Goal: Task Accomplishment & Management: Use online tool/utility

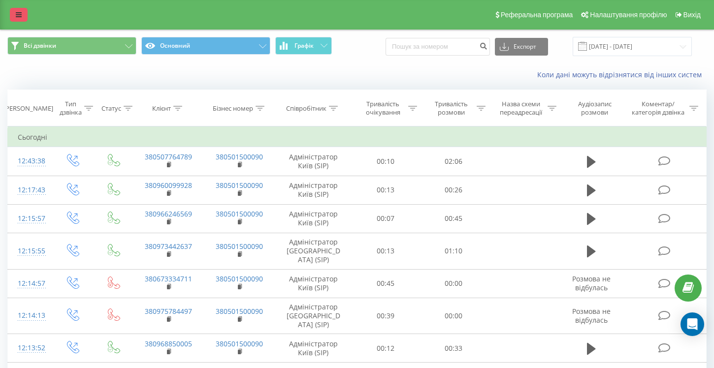
click at [22, 17] on link at bounding box center [19, 15] width 18 height 14
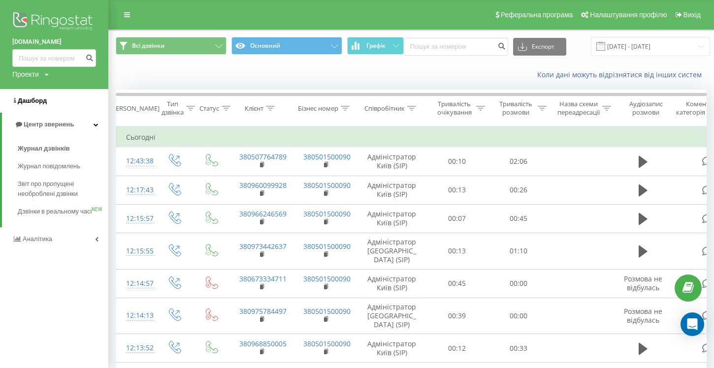
click at [40, 105] on span "Дашборд" at bounding box center [29, 101] width 34 height 10
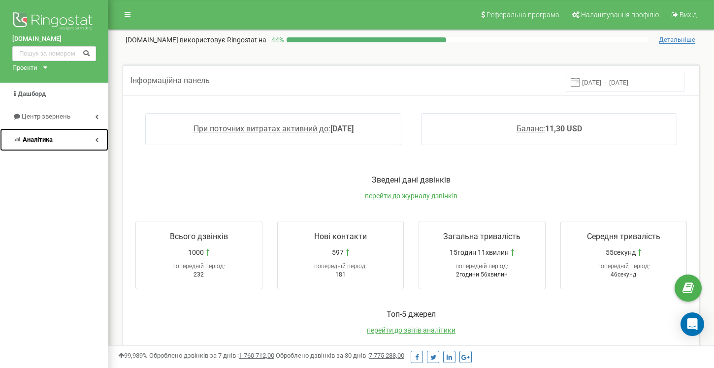
click at [101, 139] on link "Аналiтика" at bounding box center [54, 139] width 108 height 23
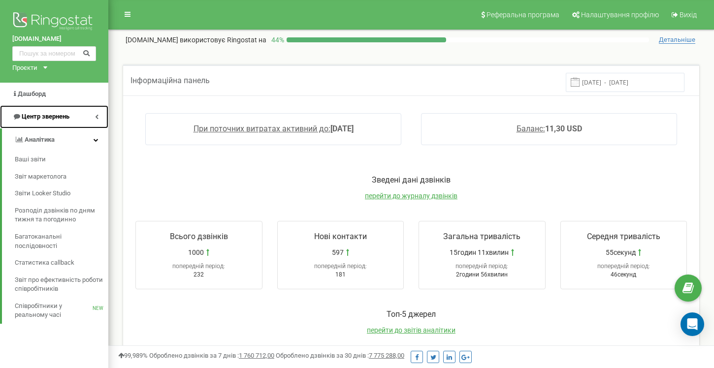
click at [99, 118] on link "Центр звернень" at bounding box center [54, 116] width 108 height 23
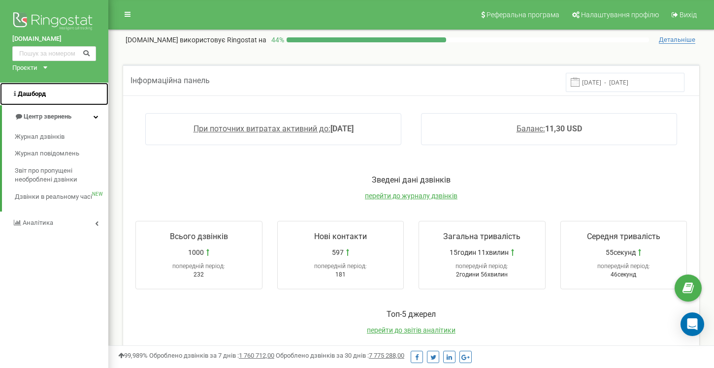
click at [29, 95] on span "Дашборд" at bounding box center [32, 93] width 28 height 7
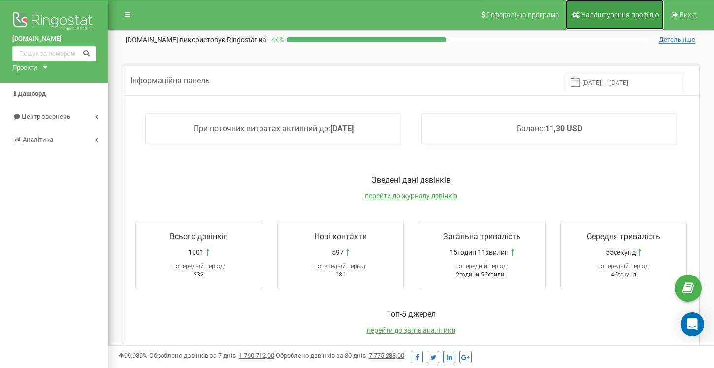
click at [625, 14] on span "Налаштування профілю" at bounding box center [620, 15] width 78 height 8
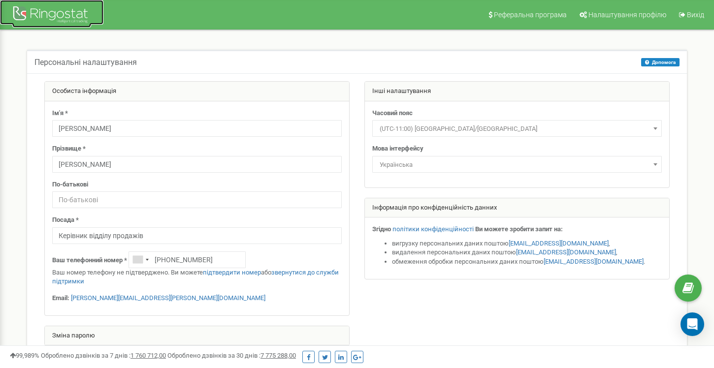
click at [64, 14] on div at bounding box center [51, 16] width 79 height 24
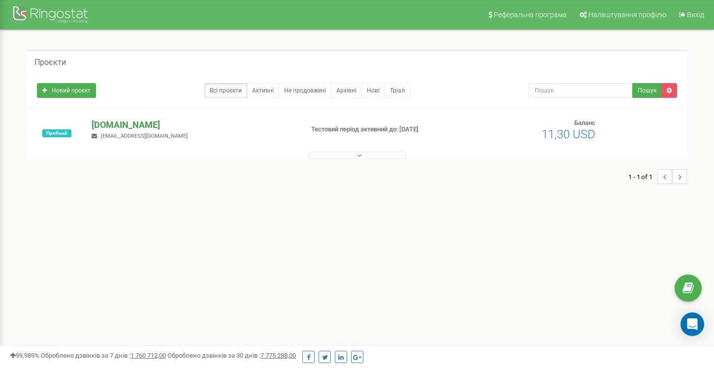
click at [121, 125] on p "[DOMAIN_NAME]" at bounding box center [193, 125] width 203 height 13
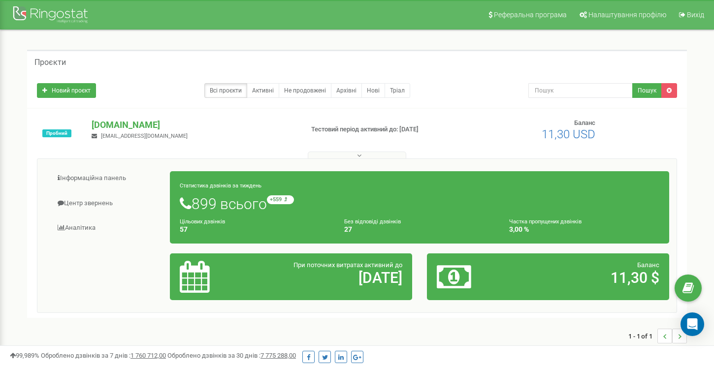
click at [50, 64] on h5 "Проєкти" at bounding box center [49, 62] width 31 height 9
click at [131, 121] on p "[DOMAIN_NAME]" at bounding box center [193, 125] width 203 height 13
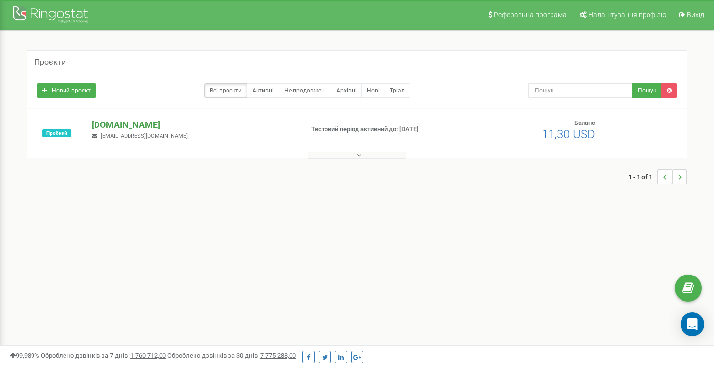
click at [108, 126] on p "[DOMAIN_NAME]" at bounding box center [193, 125] width 203 height 13
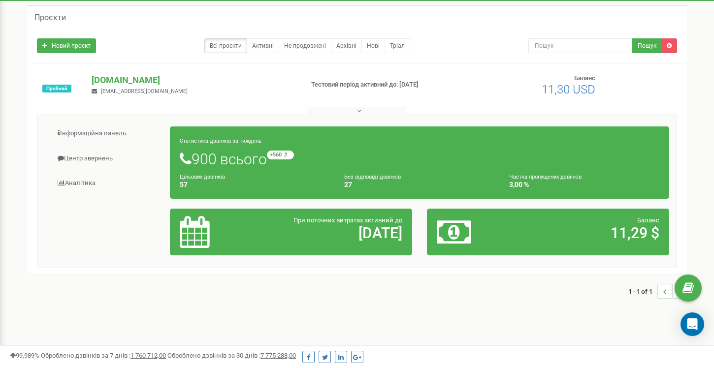
scroll to position [35, 0]
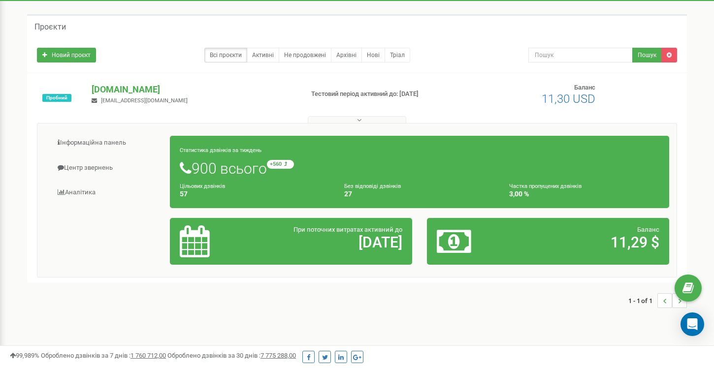
click at [390, 168] on h1 "900 всього +560 відносно минулого тижня" at bounding box center [419, 168] width 479 height 17
click at [91, 167] on link "Центр звернень" at bounding box center [107, 168] width 125 height 24
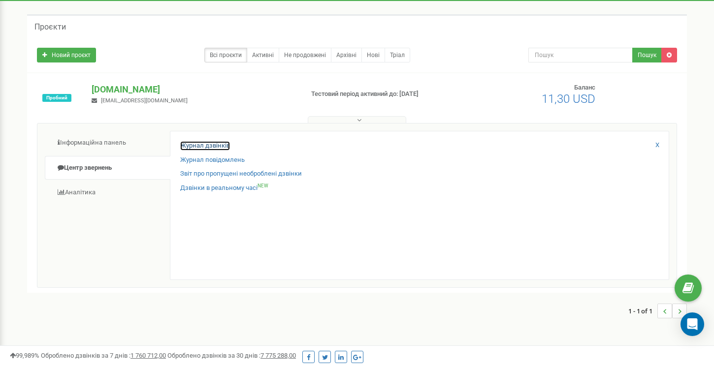
click at [224, 144] on link "Журнал дзвінків" at bounding box center [205, 145] width 50 height 9
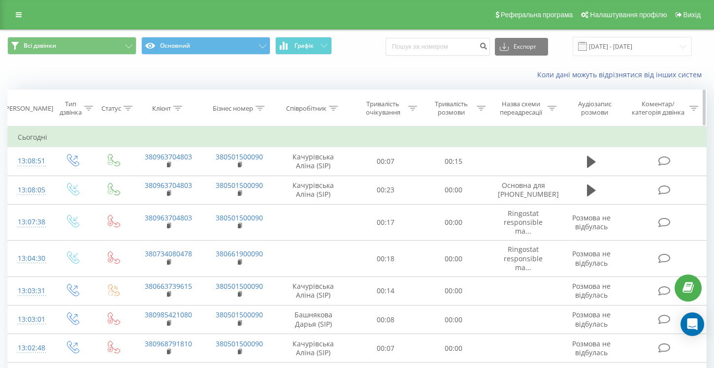
click at [332, 105] on div at bounding box center [333, 108] width 9 height 8
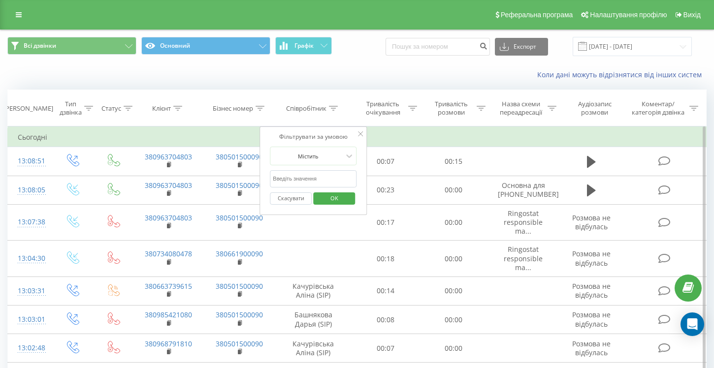
click at [345, 176] on input "text" at bounding box center [313, 178] width 87 height 17
click at [286, 200] on button "Скасувати" at bounding box center [291, 198] width 42 height 12
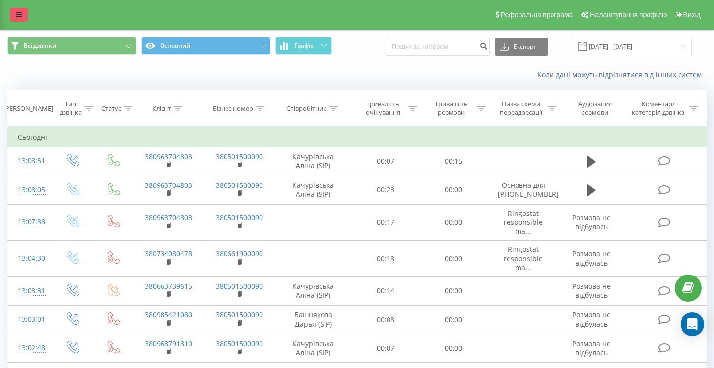
click at [20, 16] on icon at bounding box center [19, 14] width 6 height 7
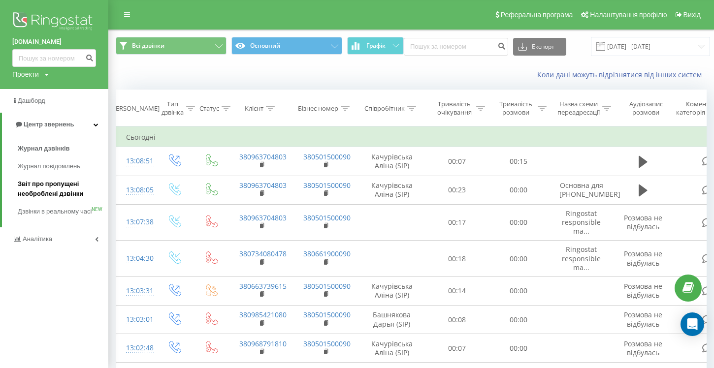
click at [24, 189] on span "Звіт про пропущені необроблені дзвінки" at bounding box center [61, 189] width 86 height 20
